Goal: Information Seeking & Learning: Obtain resource

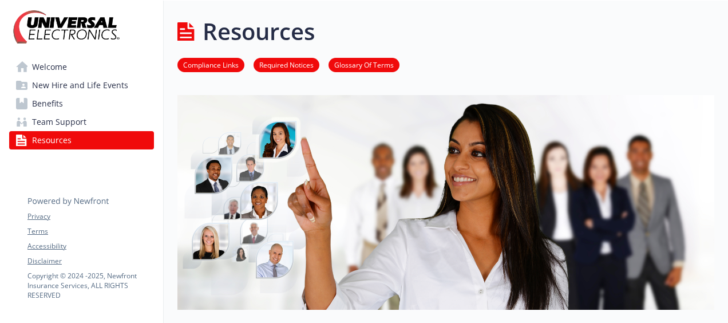
scroll to position [344, 9]
